Goal: Task Accomplishment & Management: Use online tool/utility

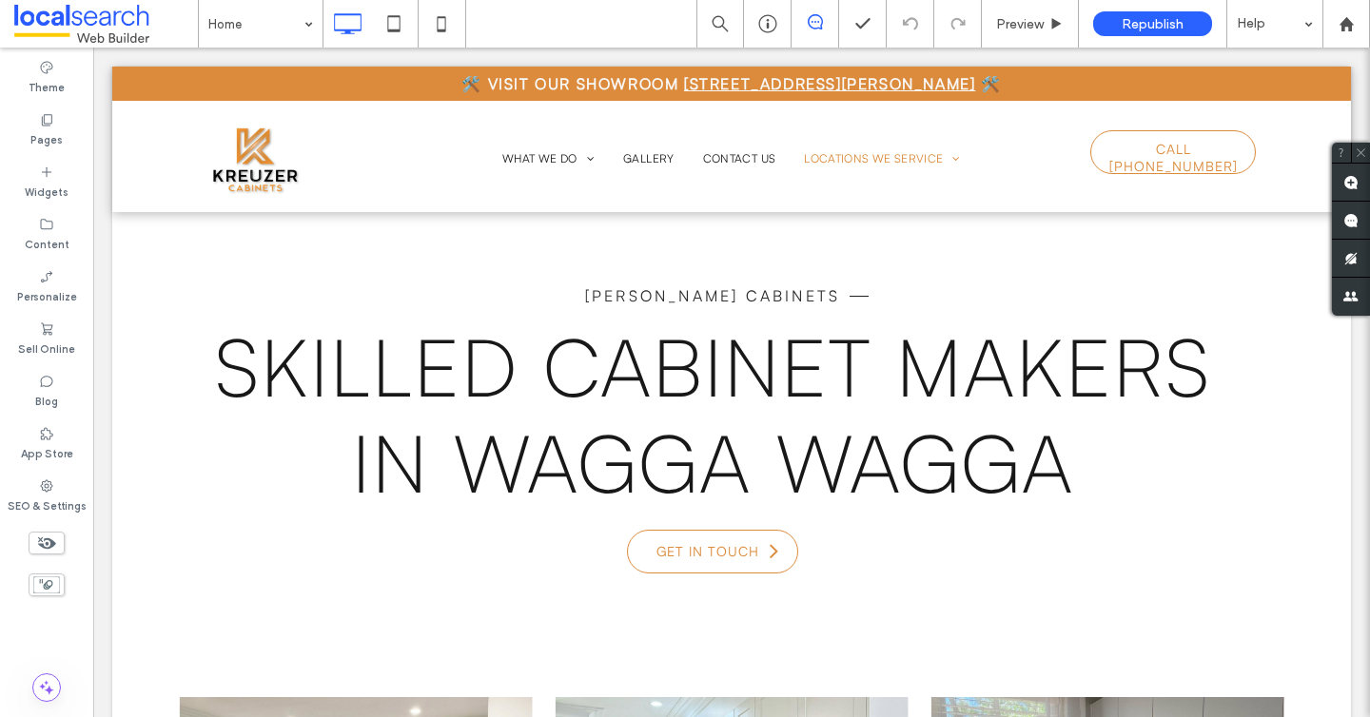
scroll to position [13, 0]
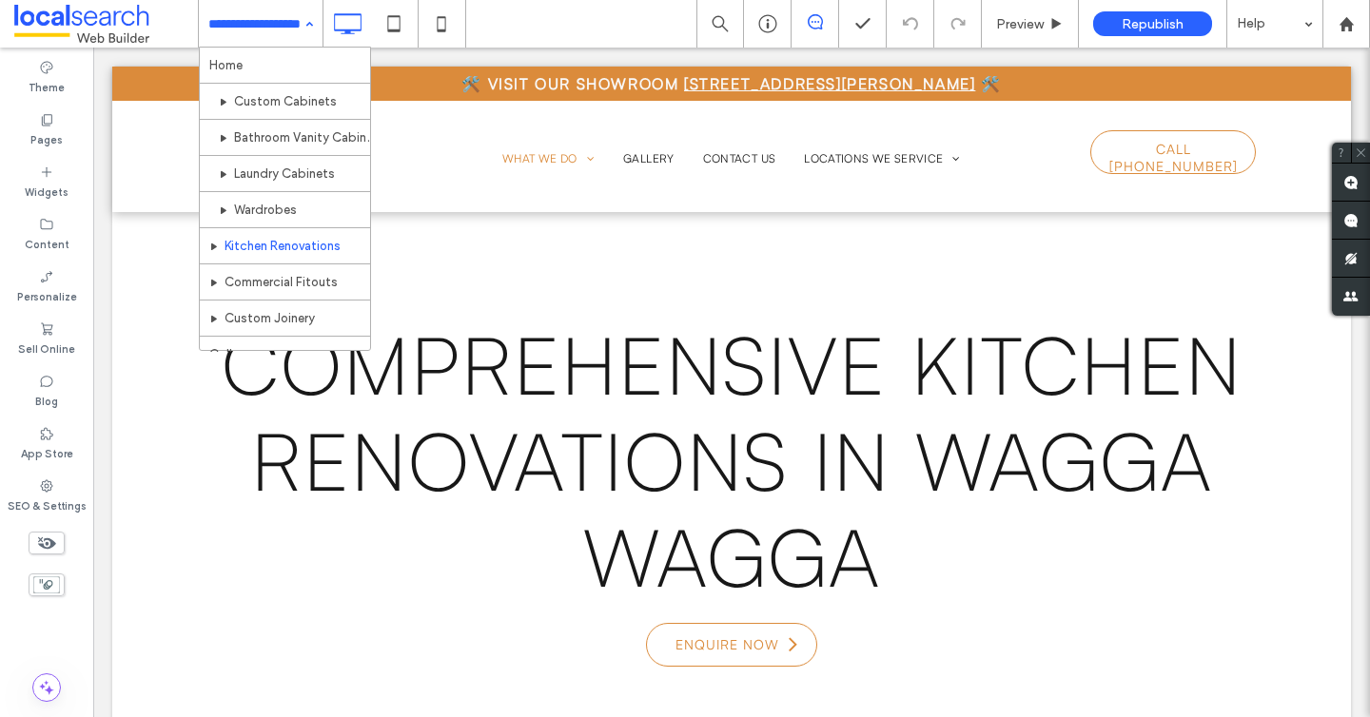
click at [289, 37] on input at bounding box center [255, 24] width 95 height 48
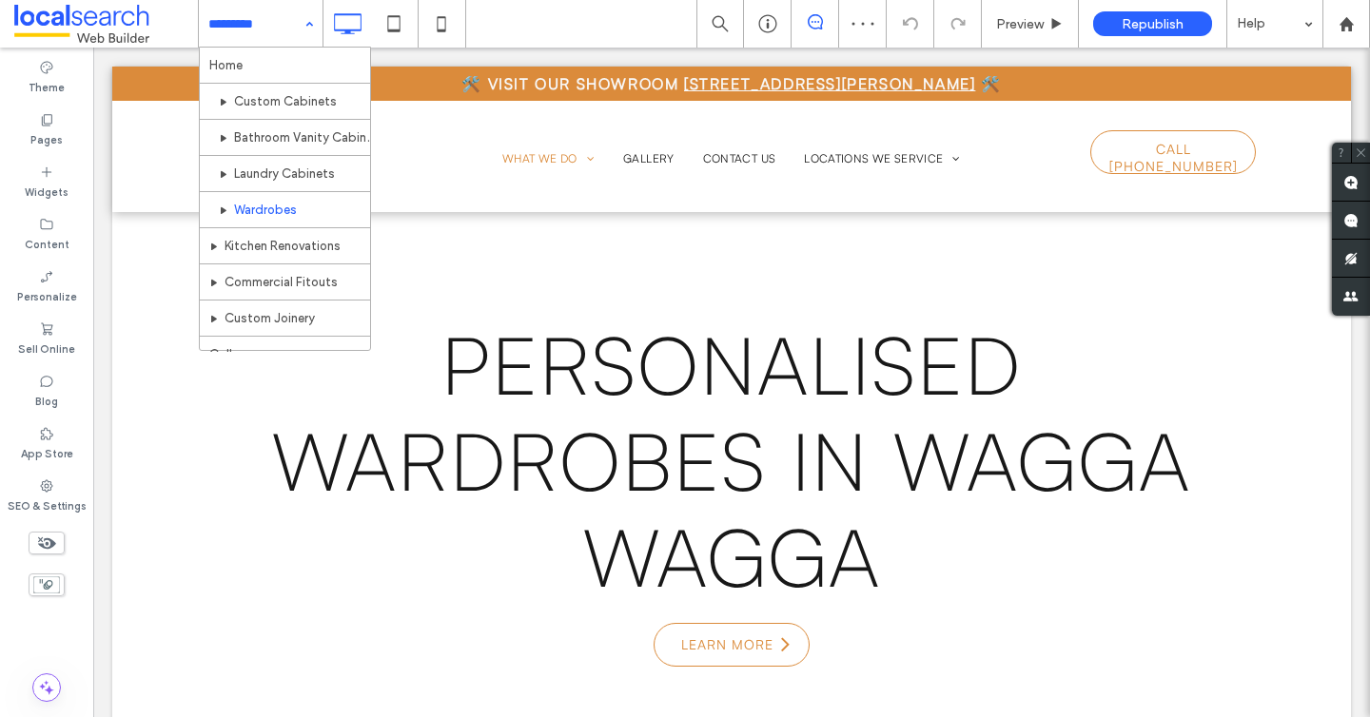
click at [281, 25] on input at bounding box center [255, 24] width 95 height 48
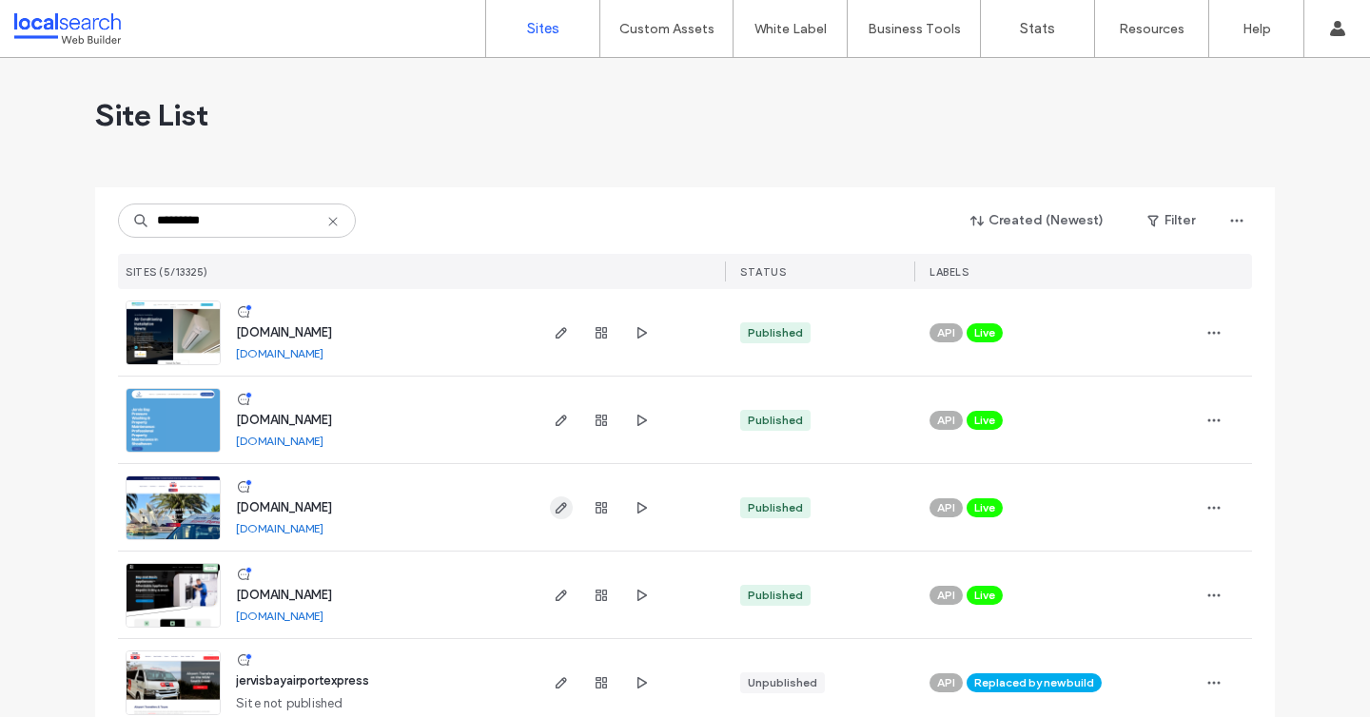
type input "*********"
click at [550, 511] on span "button" at bounding box center [561, 508] width 23 height 23
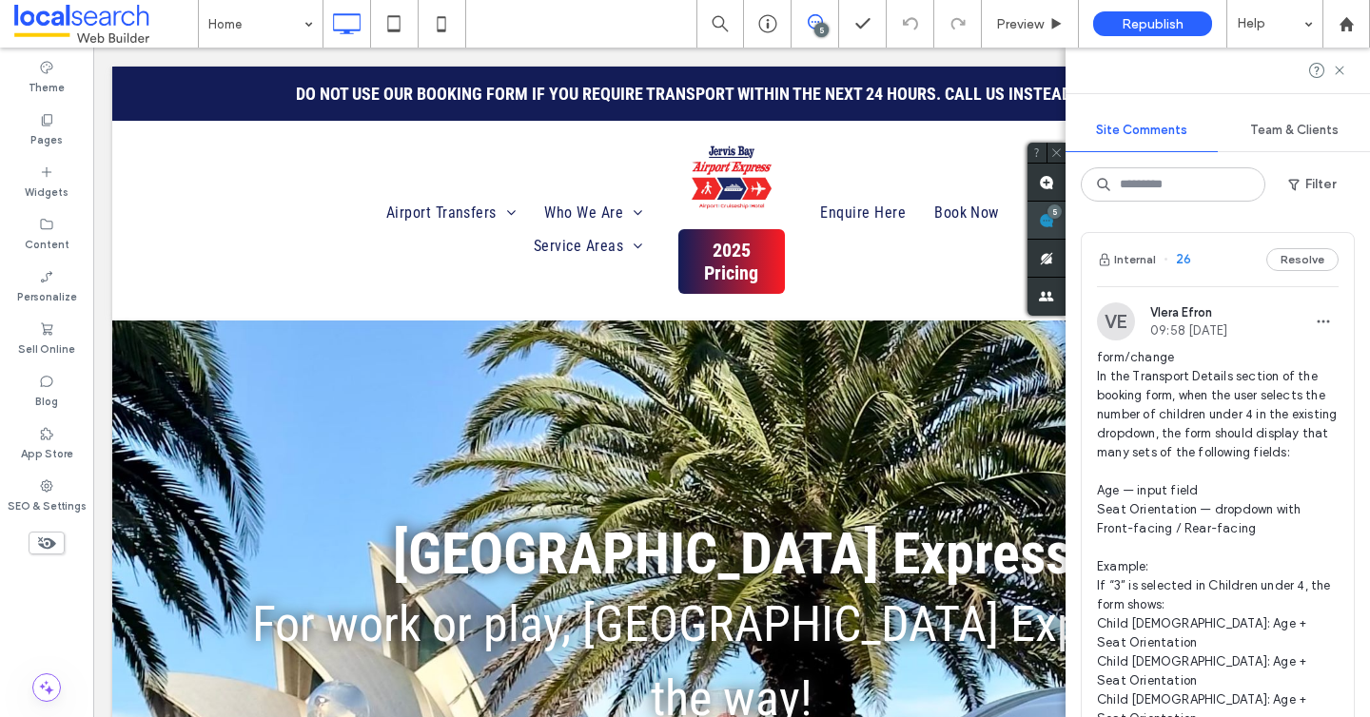
click at [1054, 215] on use at bounding box center [1046, 220] width 15 height 15
click at [1296, 263] on button "Resolve" at bounding box center [1302, 259] width 72 height 23
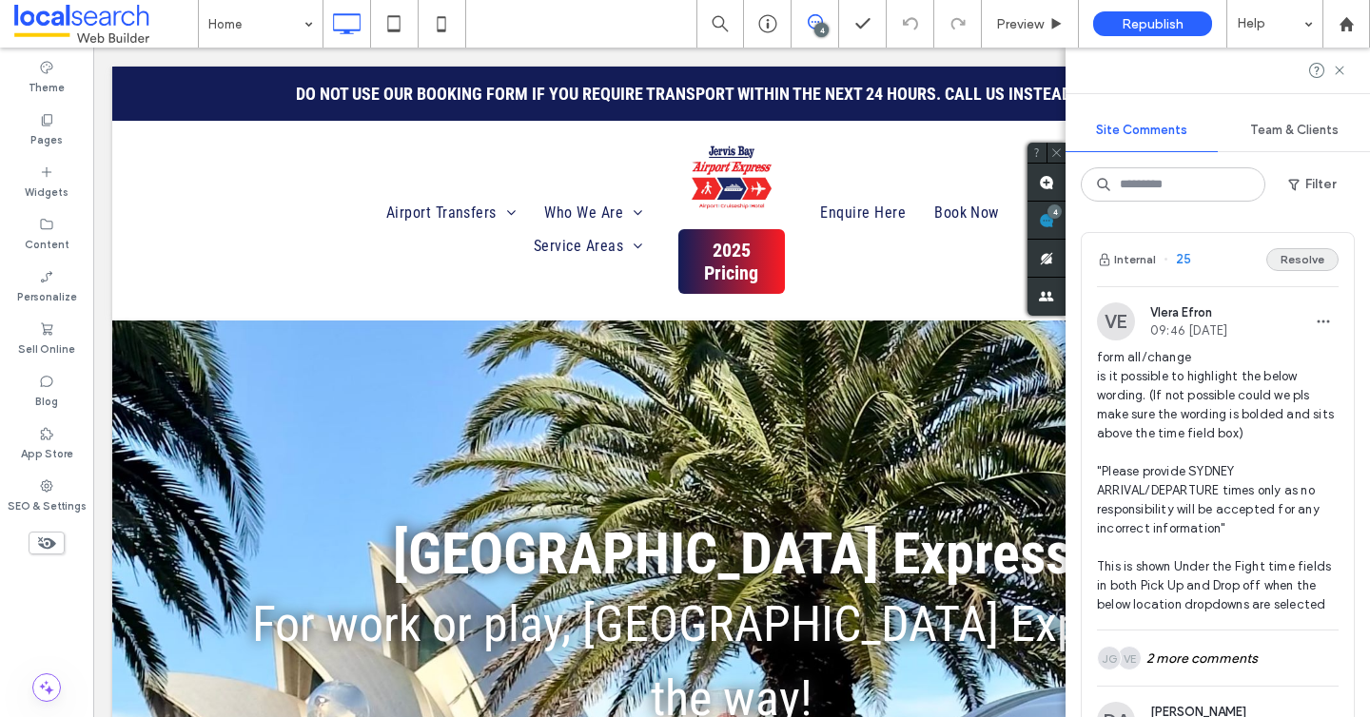
click at [1284, 264] on button "Resolve" at bounding box center [1302, 259] width 72 height 23
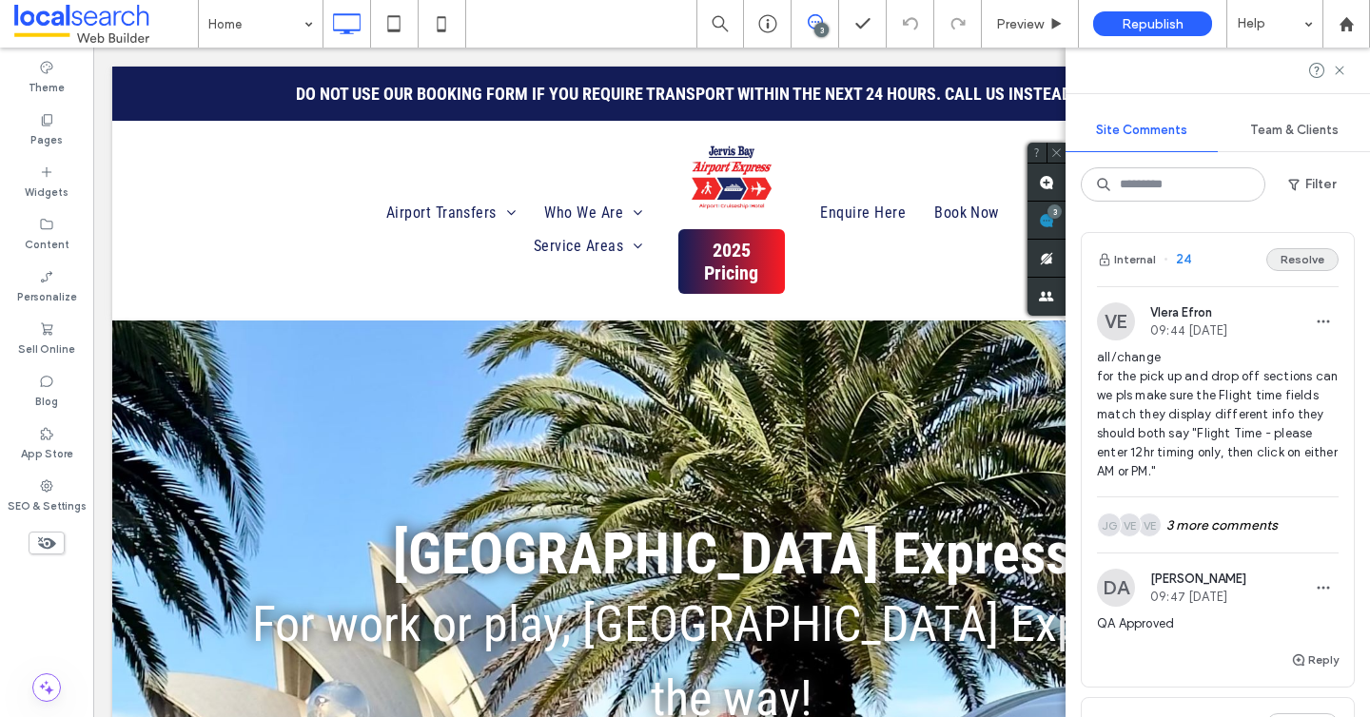
click at [1318, 254] on button "Resolve" at bounding box center [1302, 259] width 72 height 23
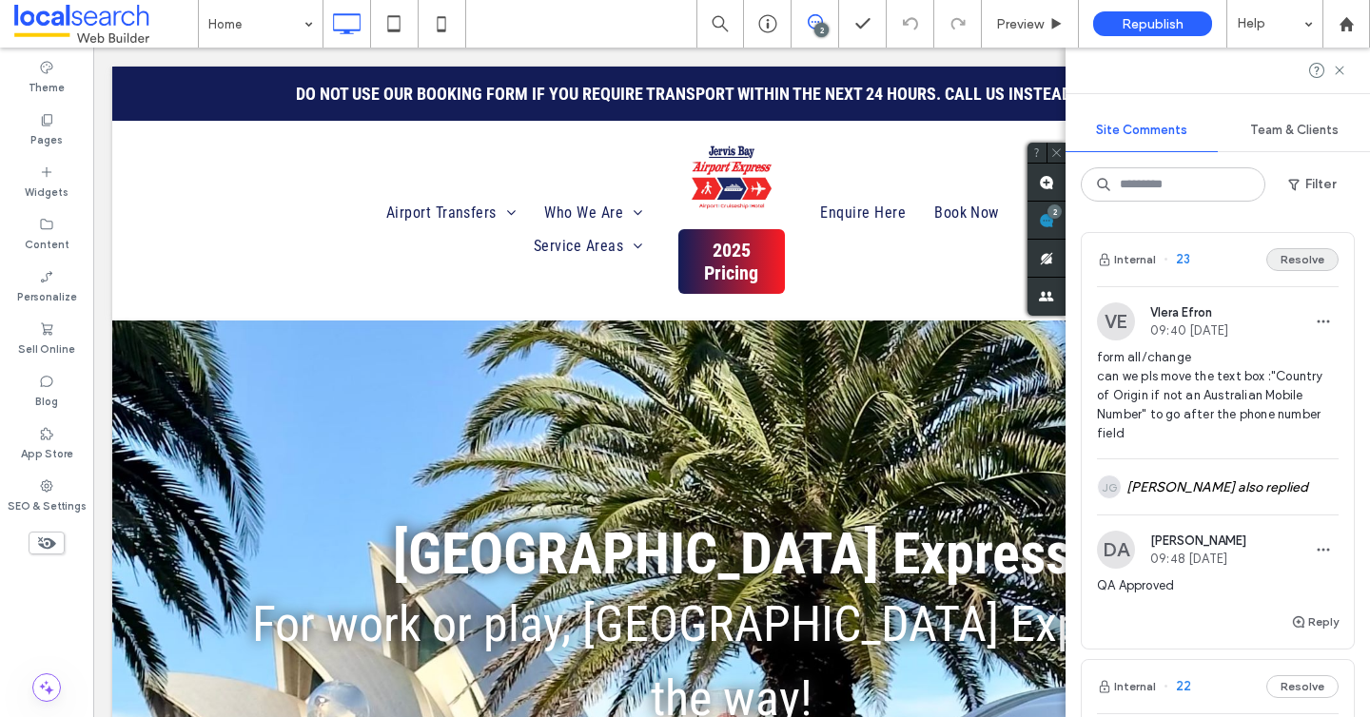
click at [1318, 255] on button "Resolve" at bounding box center [1302, 259] width 72 height 23
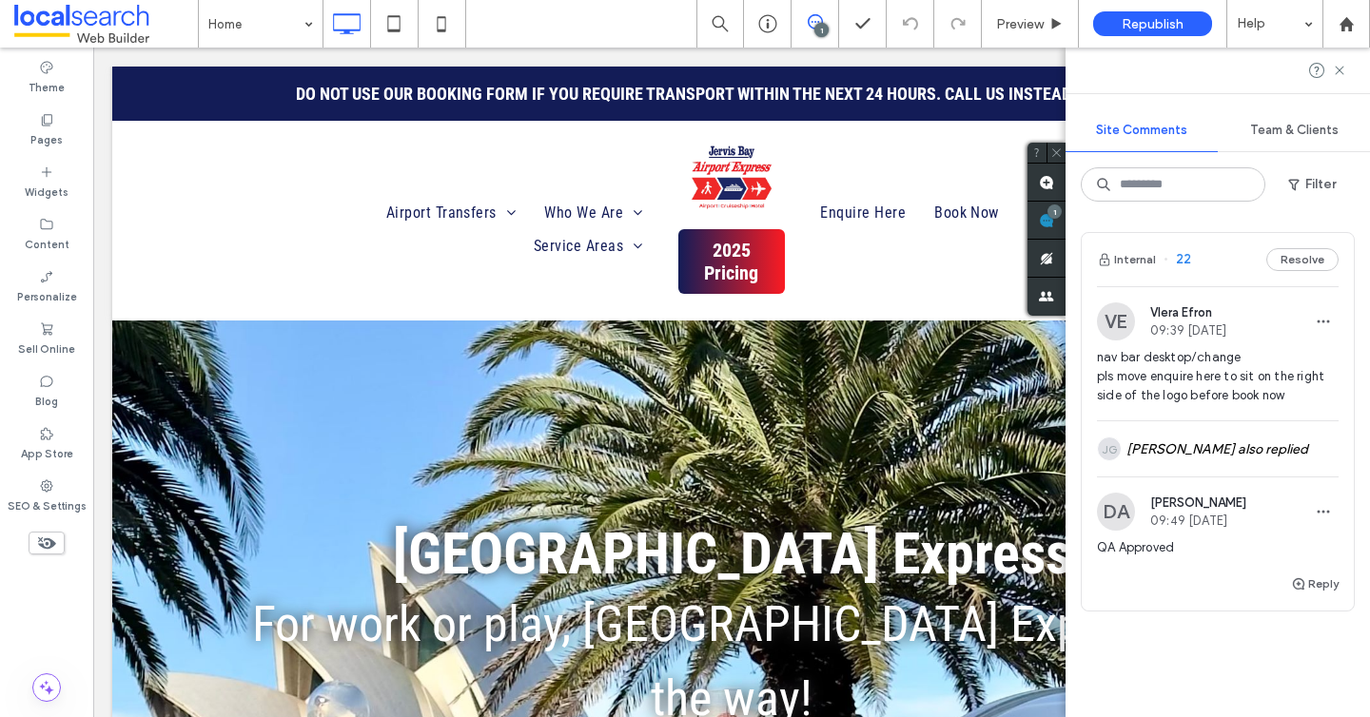
click at [1248, 372] on span "nav bar desktop/change pls move enquire here to sit on the right side of the lo…" at bounding box center [1218, 376] width 242 height 57
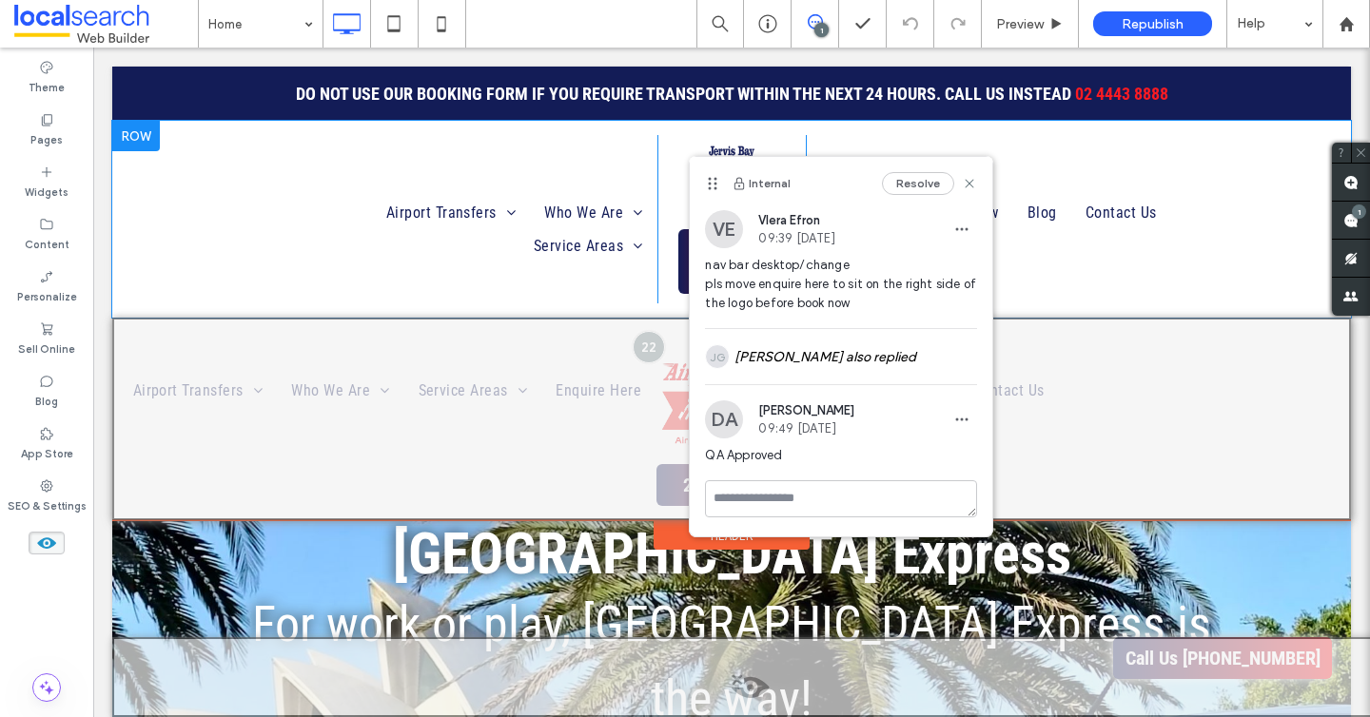
click at [649, 308] on div "Airport Transfers Late Or Early Flights Meeting Areas Who We Are Our Fleet Serv…" at bounding box center [731, 219] width 1239 height 197
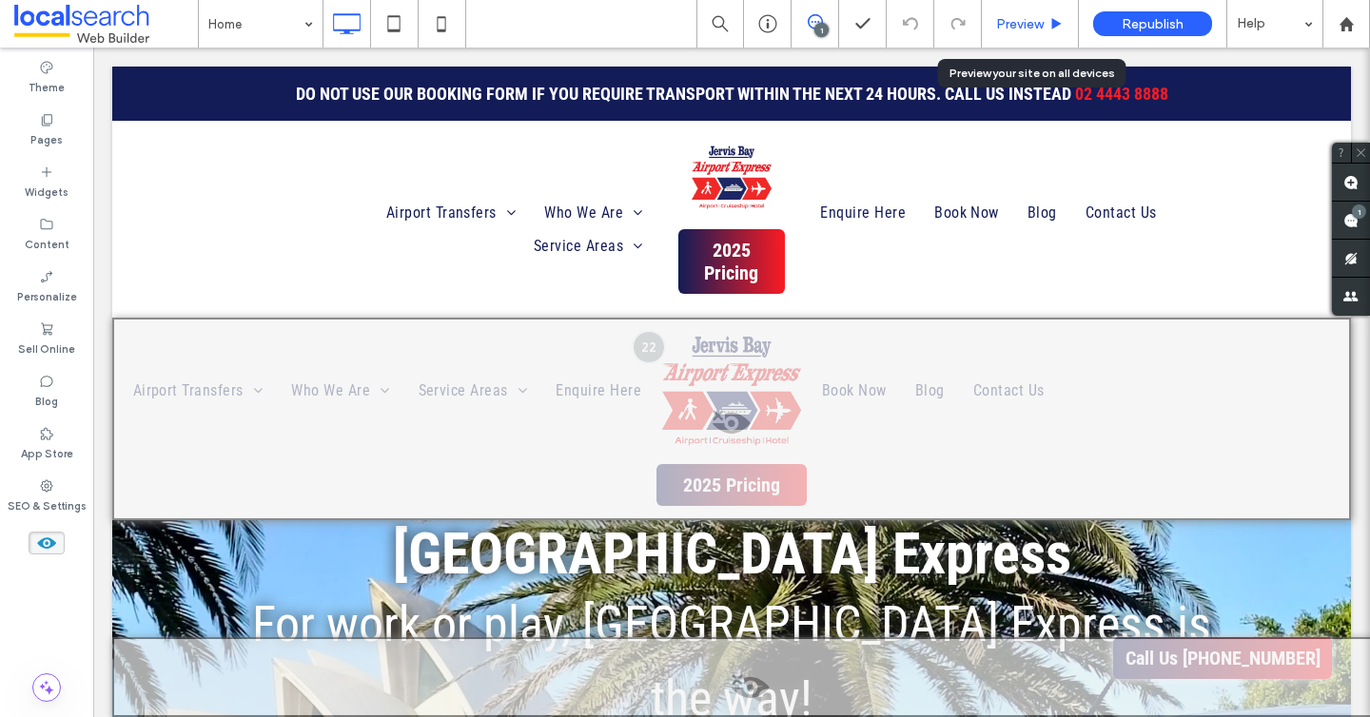
click at [1025, 24] on span "Preview" at bounding box center [1020, 24] width 48 height 16
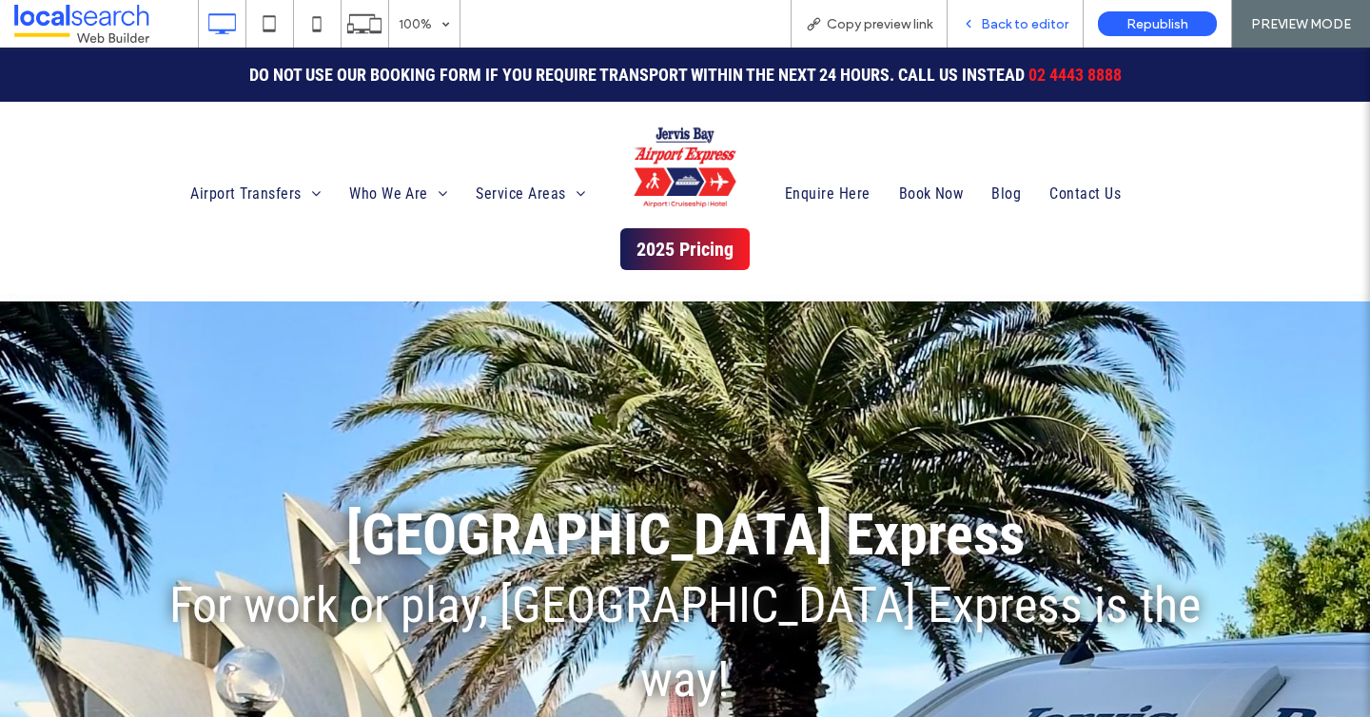
click at [1010, 42] on div "Back to editor" at bounding box center [1015, 24] width 136 height 48
click at [1016, 28] on span "Back to editor" at bounding box center [1025, 24] width 88 height 16
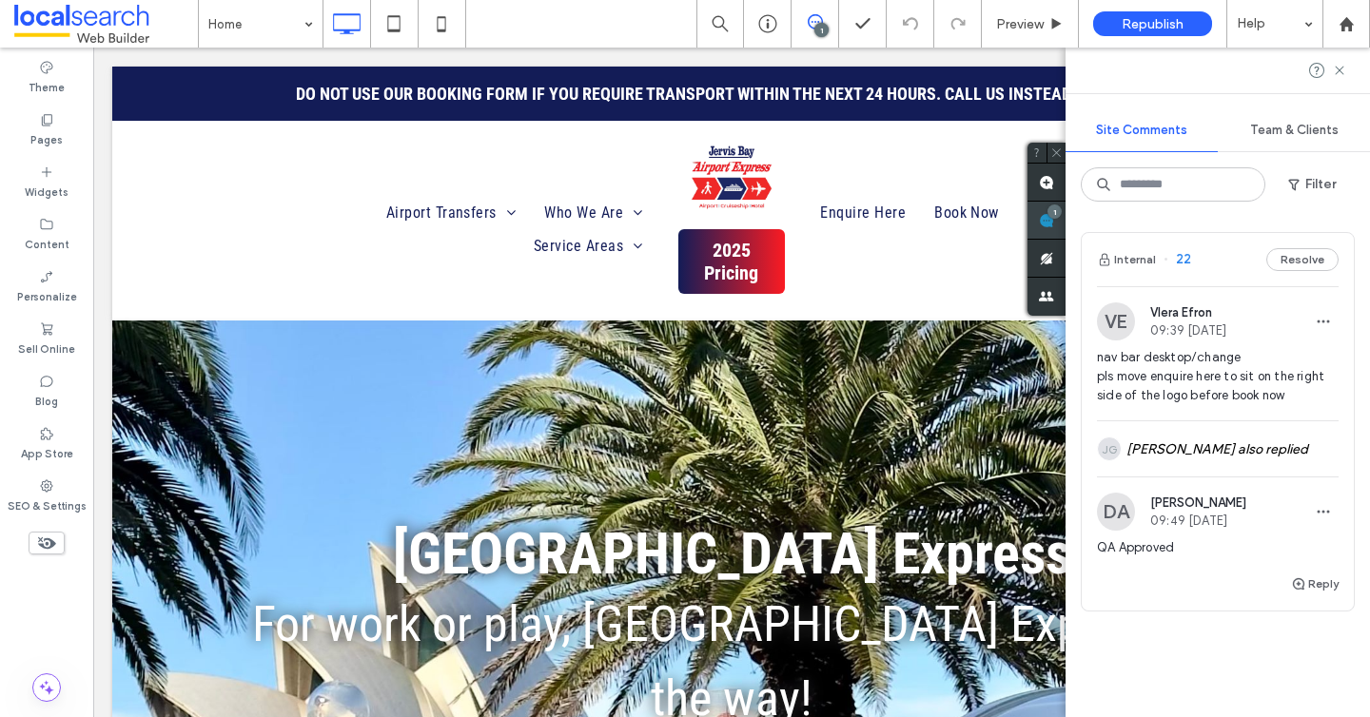
click at [1054, 222] on use at bounding box center [1046, 220] width 15 height 15
click at [1291, 265] on button "Resolve" at bounding box center [1302, 259] width 72 height 23
